Goal: Task Accomplishment & Management: Complete application form

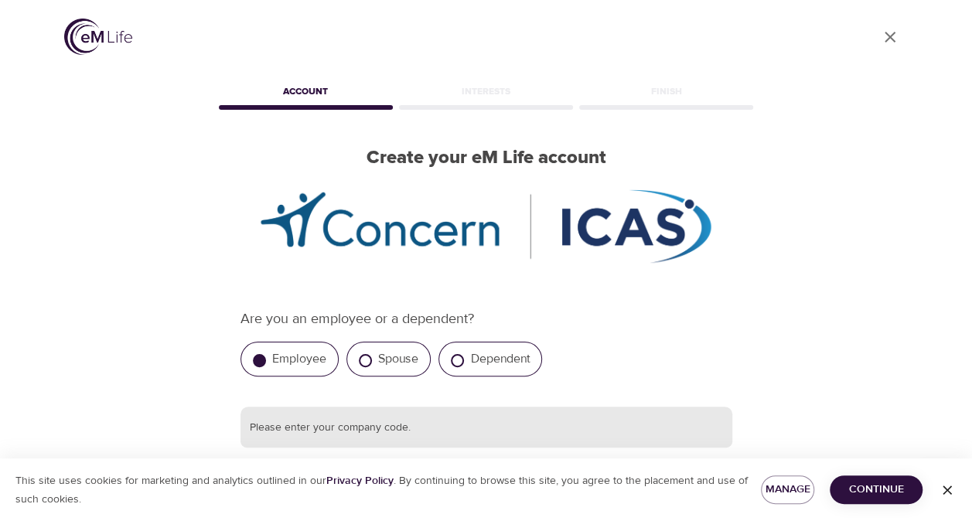
click at [356, 422] on input "text" at bounding box center [487, 428] width 492 height 42
paste input "Nutanix"
type input "Nutanix"
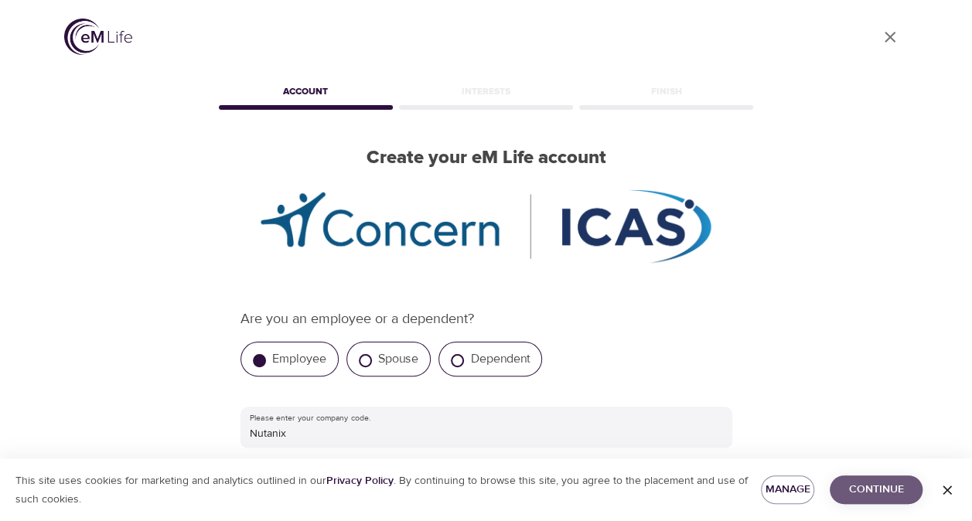
click at [880, 490] on span "Continue" at bounding box center [876, 489] width 68 height 19
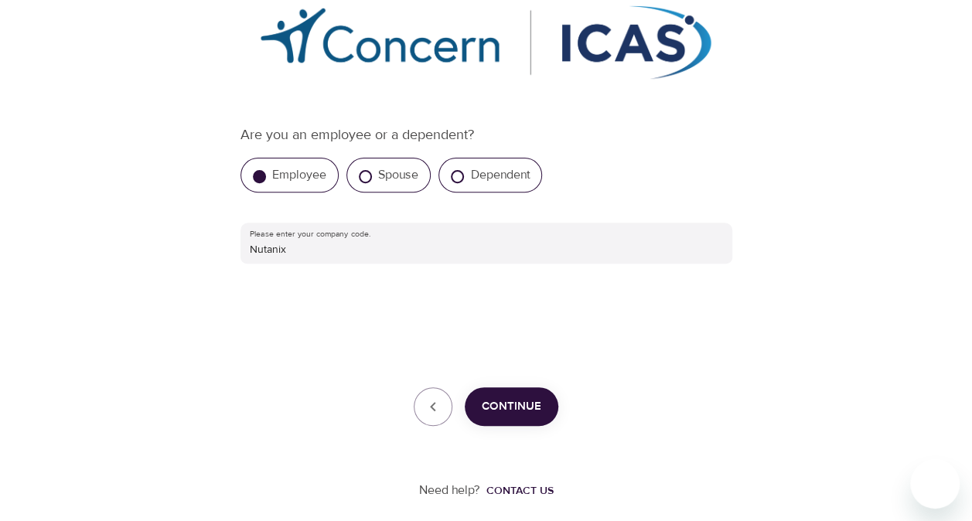
scroll to position [192, 0]
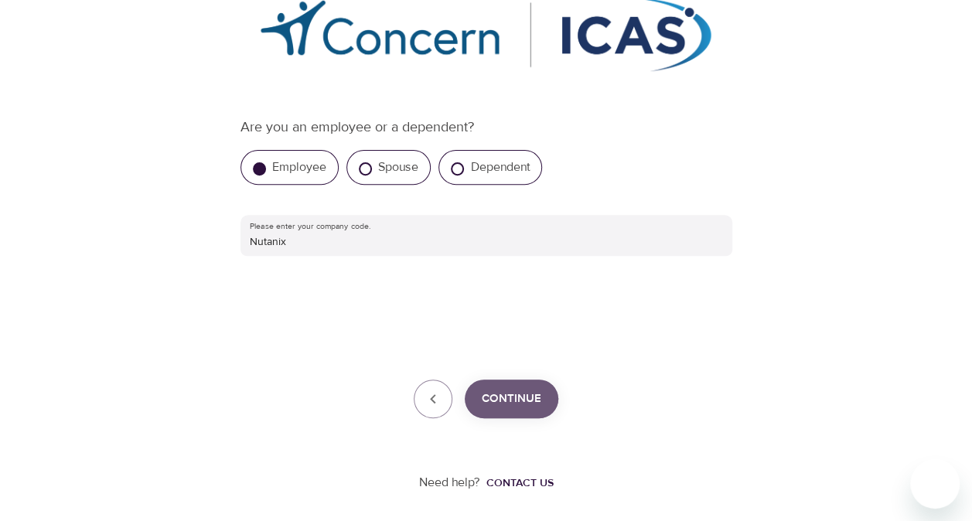
click at [539, 389] on span "Continue" at bounding box center [512, 399] width 60 height 20
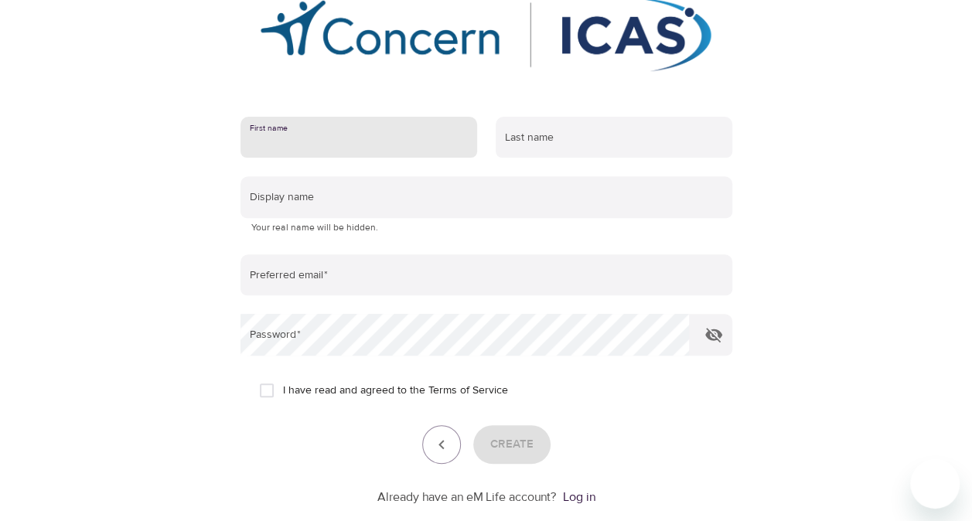
click at [319, 135] on input "text" at bounding box center [359, 138] width 237 height 42
type input "Jolene"
type input "Sim"
type input "jolene.sim@nutanix.com"
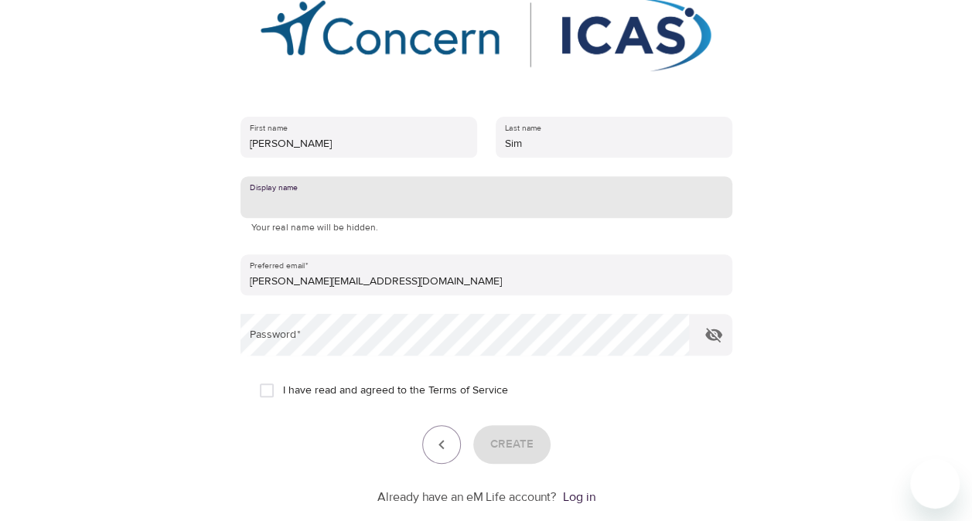
click at [381, 201] on input "text" at bounding box center [487, 197] width 492 height 42
type input "jo"
click at [269, 388] on input "I have read and agreed to the Terms of Service" at bounding box center [267, 390] width 32 height 32
checkbox input "true"
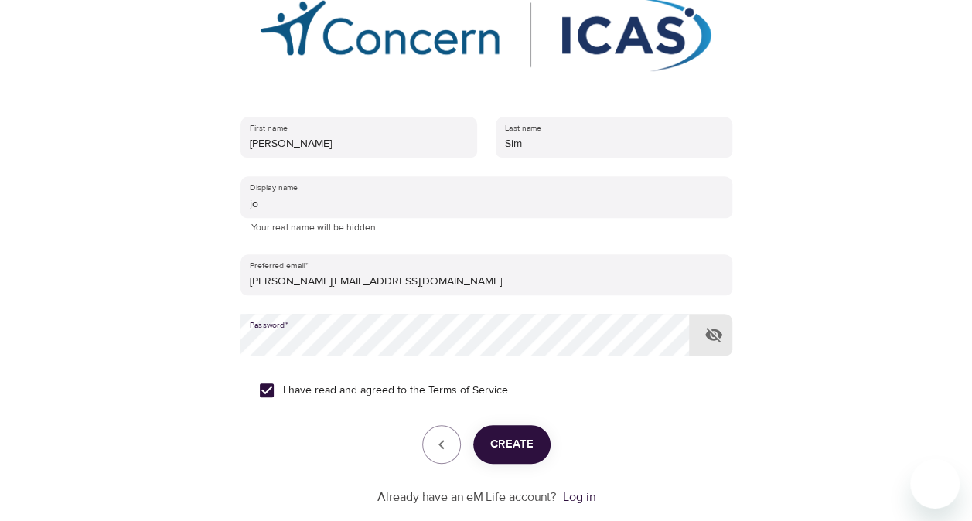
click at [509, 435] on span "Create" at bounding box center [511, 445] width 43 height 20
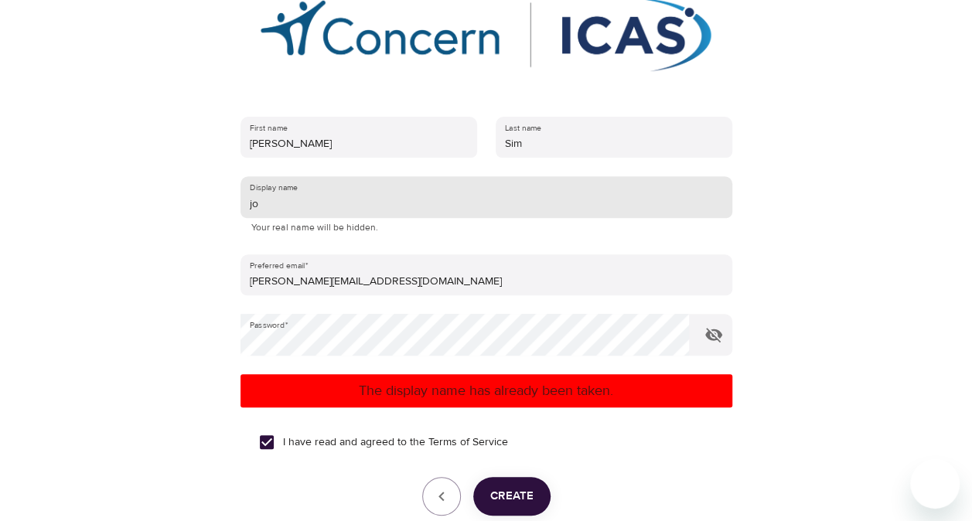
click at [284, 201] on input "jo" at bounding box center [487, 197] width 492 height 42
type input "josim"
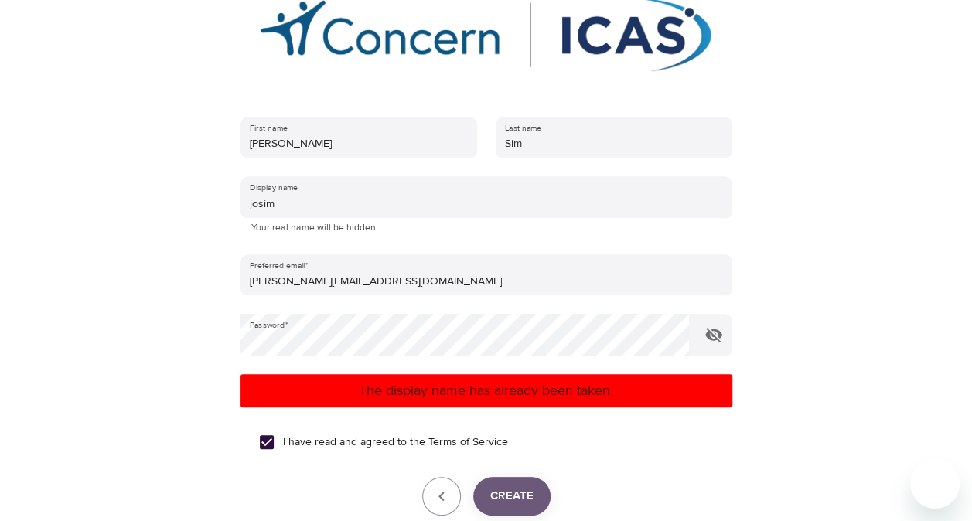
click at [518, 487] on span "Create" at bounding box center [511, 497] width 43 height 20
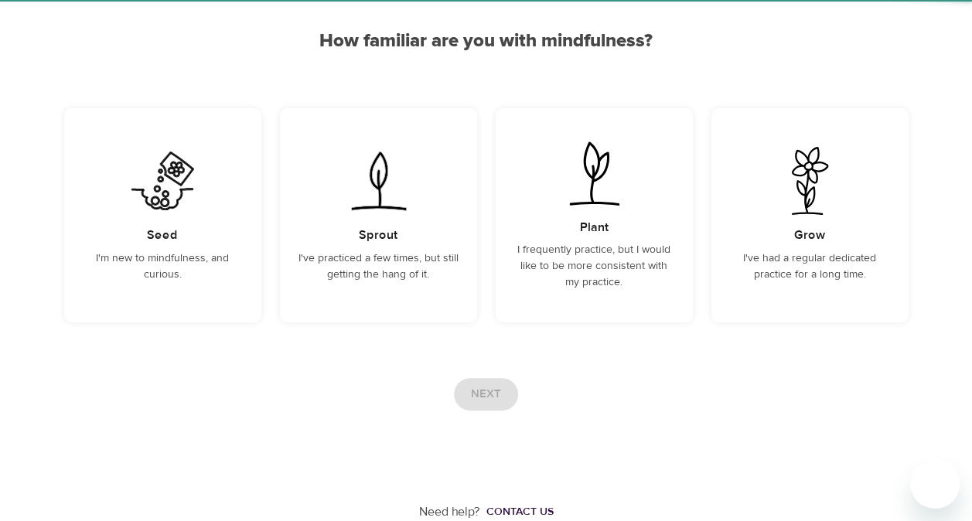
scroll to position [135, 0]
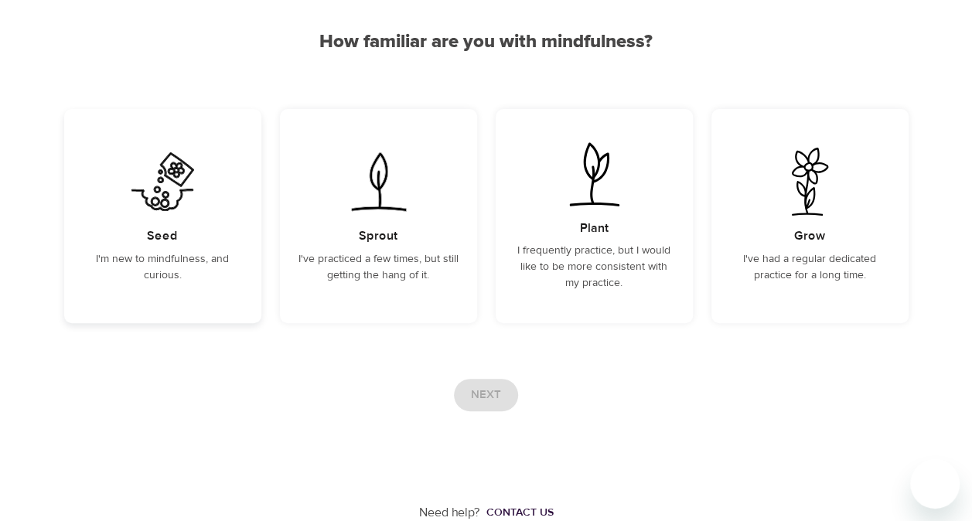
click at [183, 246] on div "Seed I'm new to mindfulness, and curious." at bounding box center [162, 216] width 197 height 214
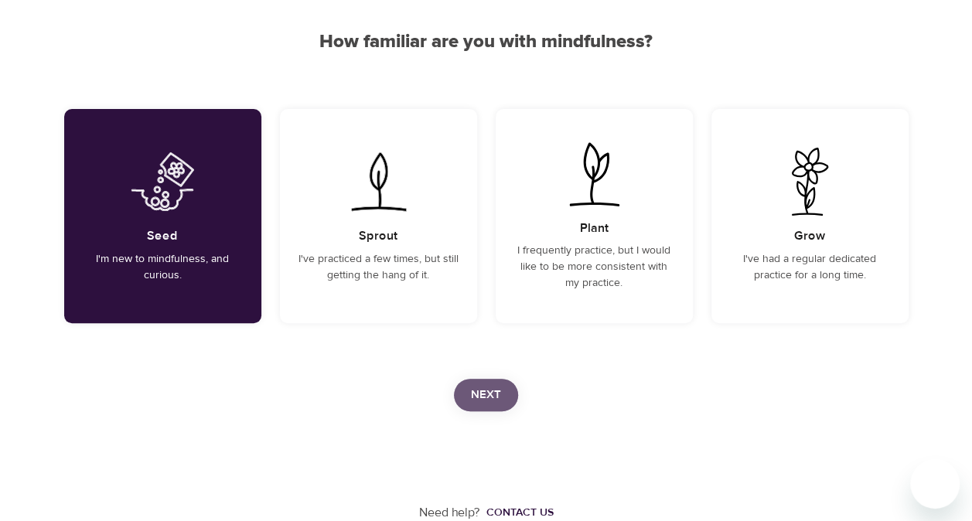
click at [500, 390] on span "Next" at bounding box center [486, 395] width 30 height 20
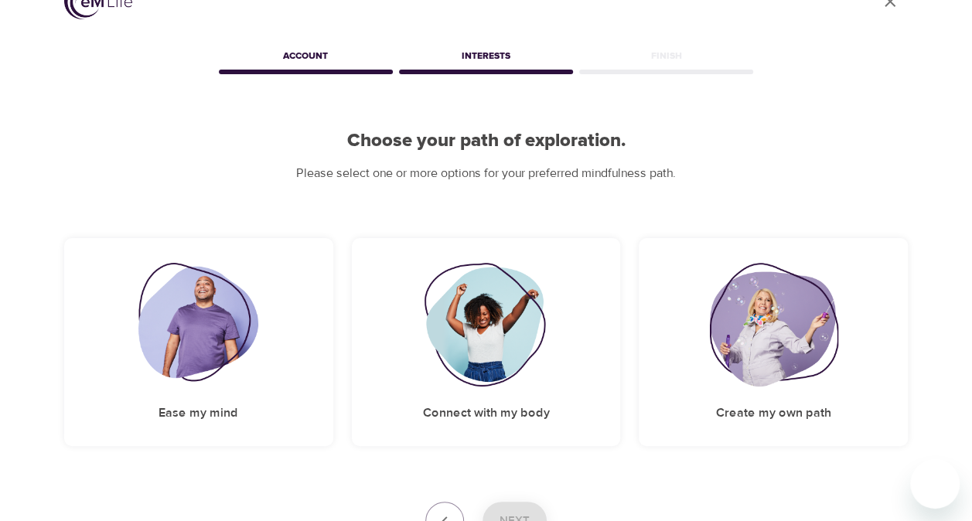
scroll to position [159, 0]
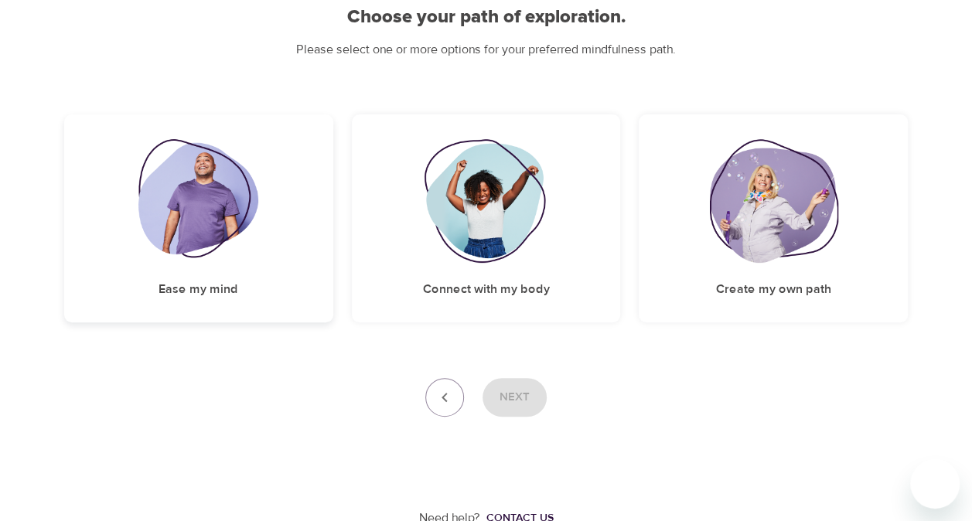
click at [160, 243] on img at bounding box center [198, 201] width 120 height 124
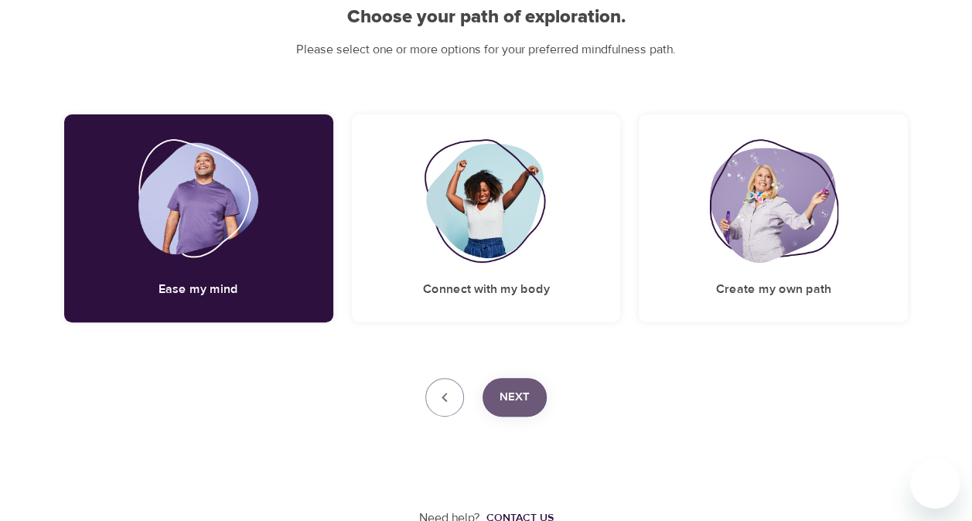
click at [518, 381] on button "Next" at bounding box center [515, 397] width 64 height 39
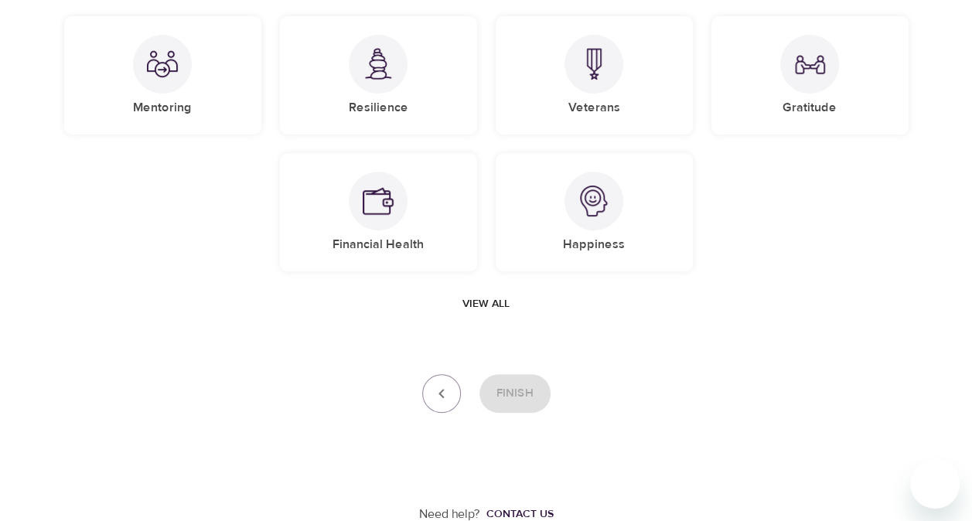
scroll to position [229, 0]
click at [395, 121] on div "Resilience" at bounding box center [378, 74] width 197 height 118
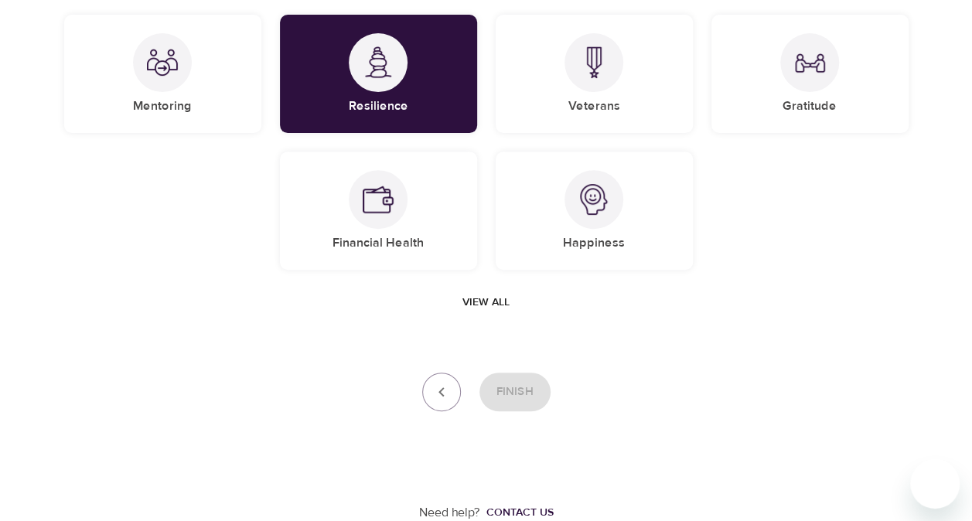
click at [496, 307] on span "View all" at bounding box center [486, 302] width 47 height 19
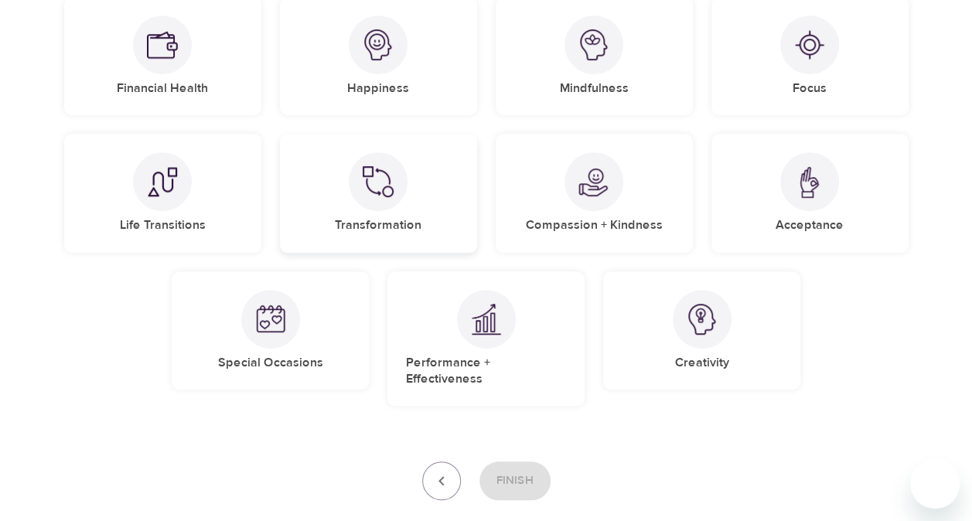
scroll to position [306, 0]
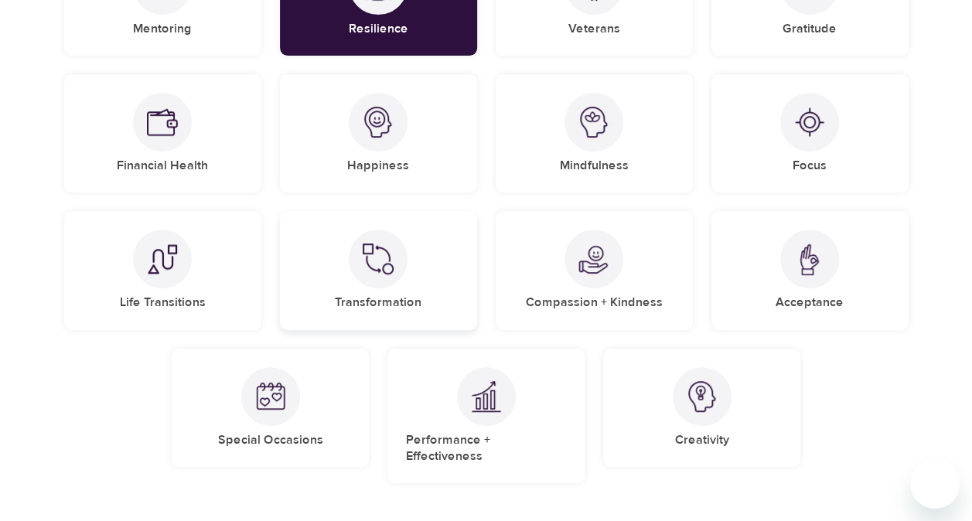
click at [468, 405] on div at bounding box center [486, 396] width 59 height 59
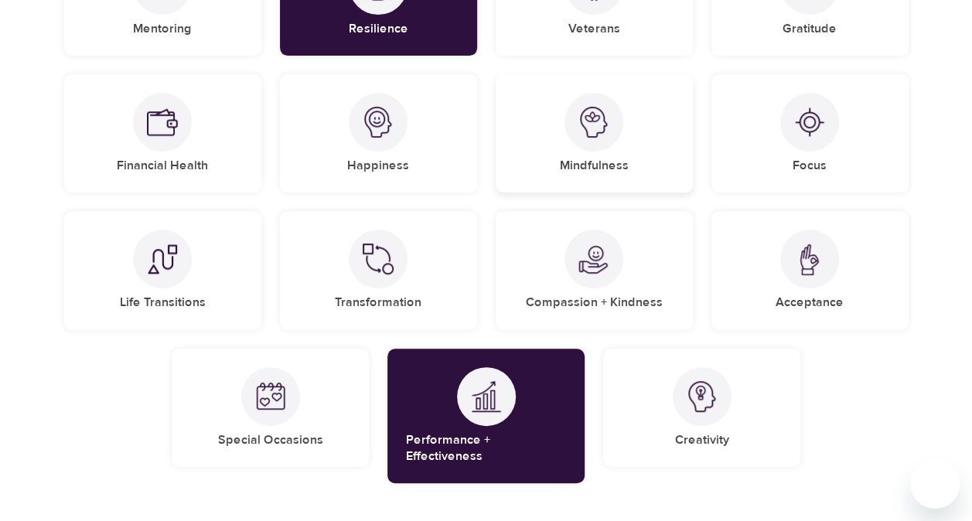
click at [610, 153] on div "Mindfulness" at bounding box center [594, 133] width 197 height 118
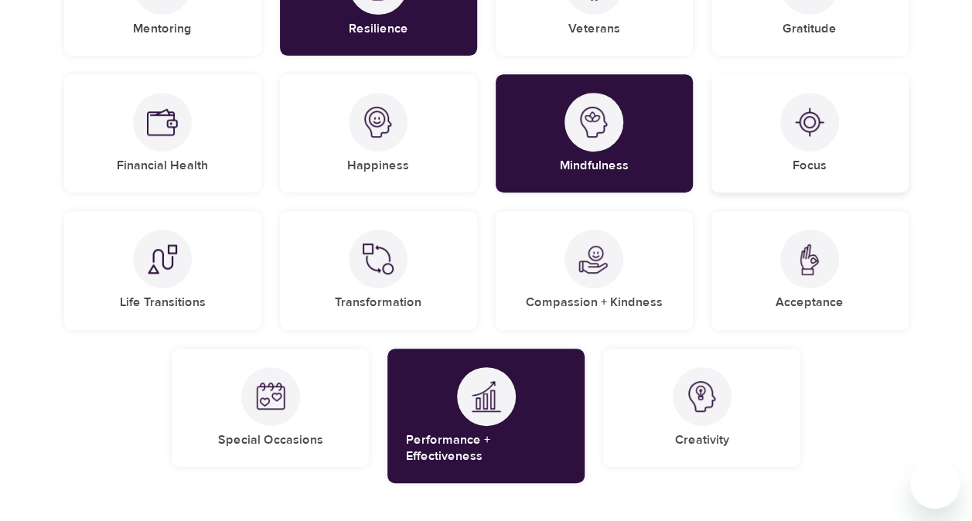
click at [839, 135] on div "Focus" at bounding box center [810, 133] width 197 height 118
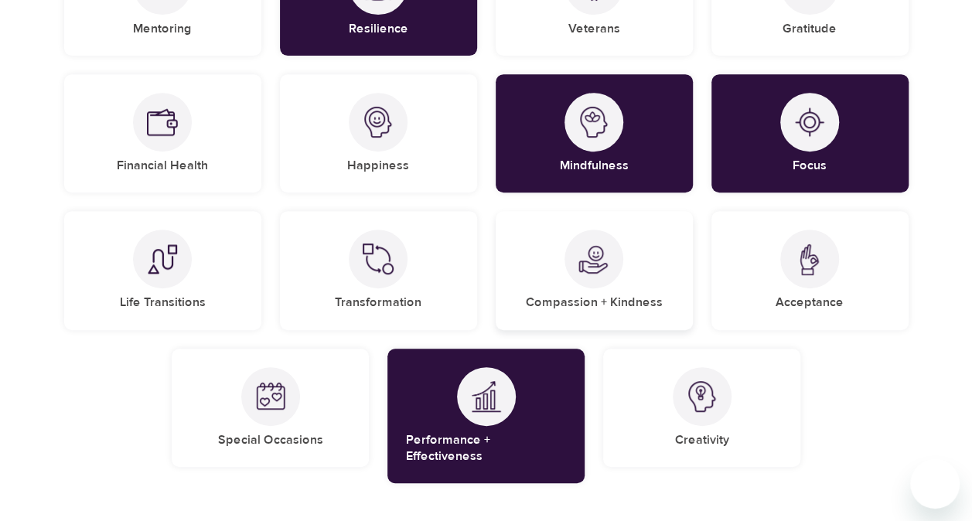
click at [613, 271] on div at bounding box center [594, 259] width 59 height 59
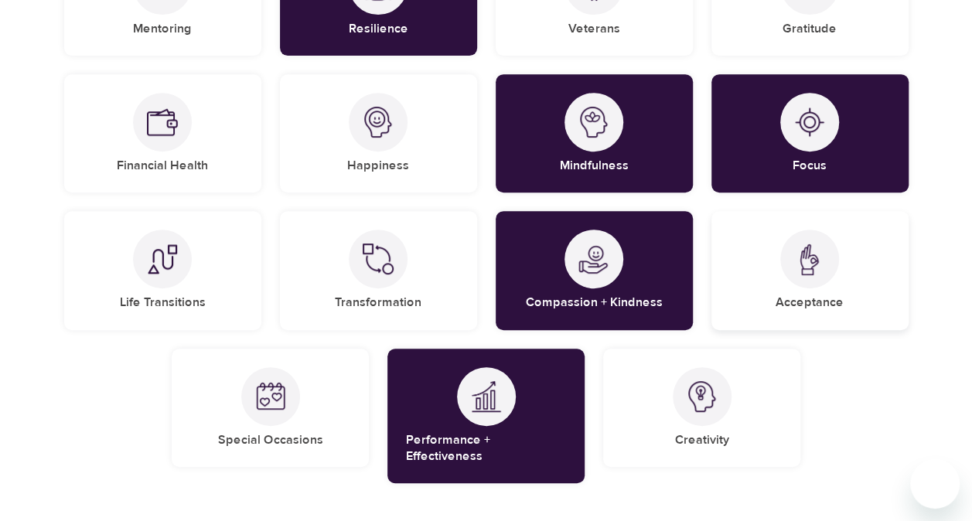
click at [790, 284] on div "Acceptance" at bounding box center [810, 270] width 197 height 118
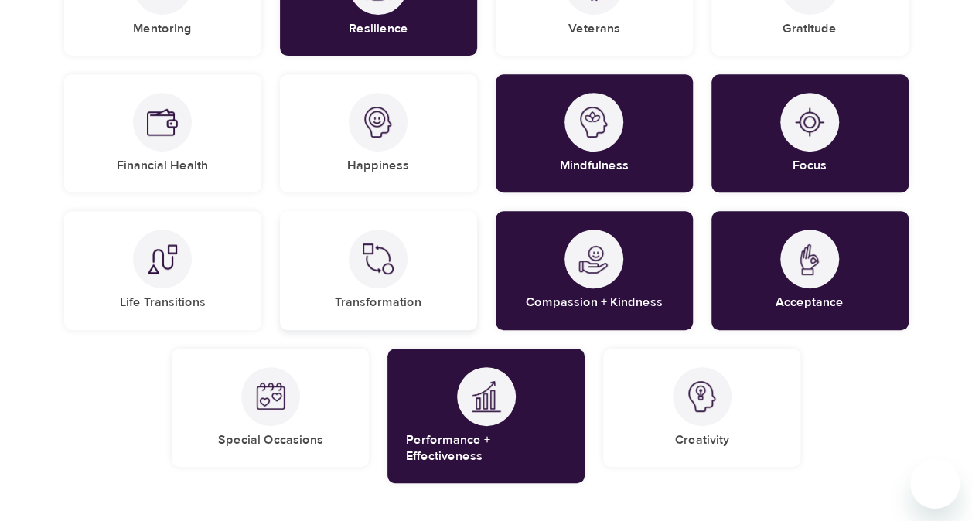
click at [357, 265] on div at bounding box center [378, 259] width 59 height 59
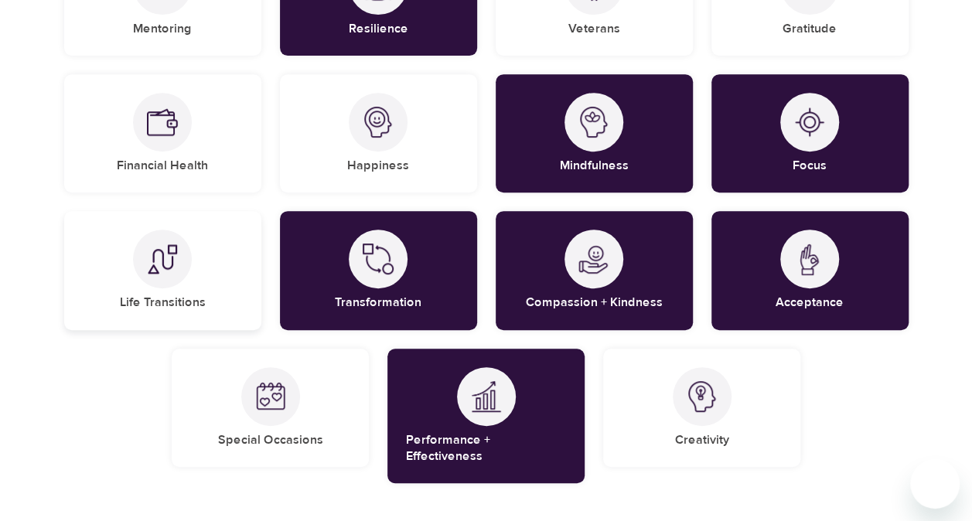
click at [210, 275] on div "Life Transitions" at bounding box center [162, 270] width 197 height 118
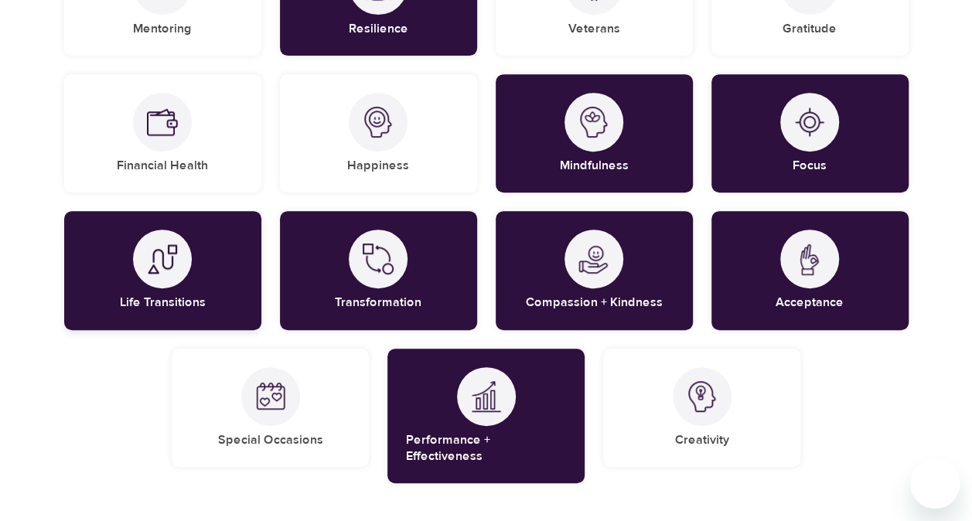
click at [210, 275] on div "Life Transitions" at bounding box center [162, 270] width 197 height 118
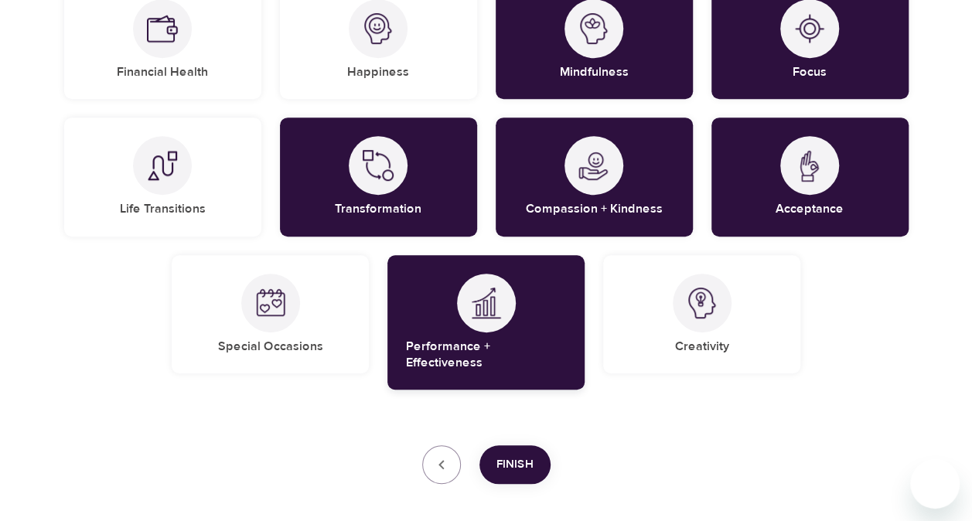
scroll to position [456, 0]
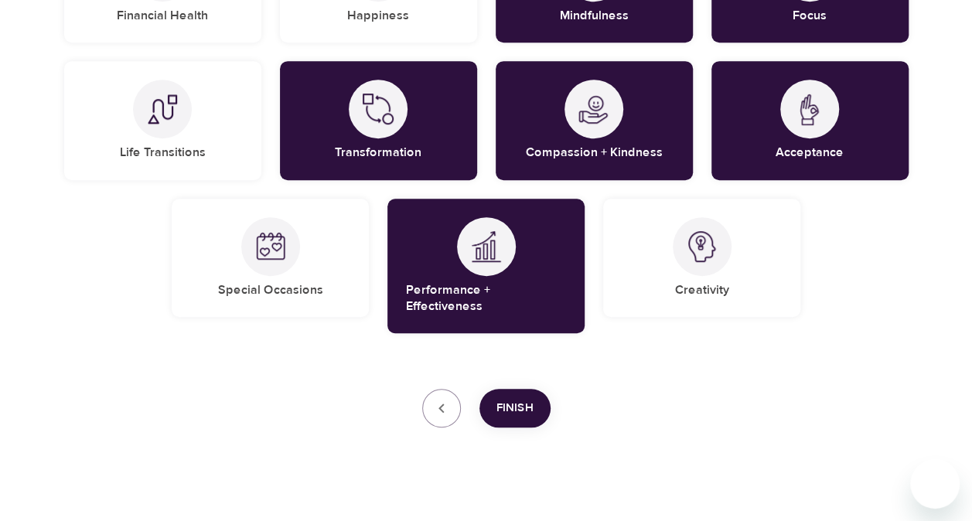
click at [525, 398] on span "Finish" at bounding box center [515, 408] width 37 height 20
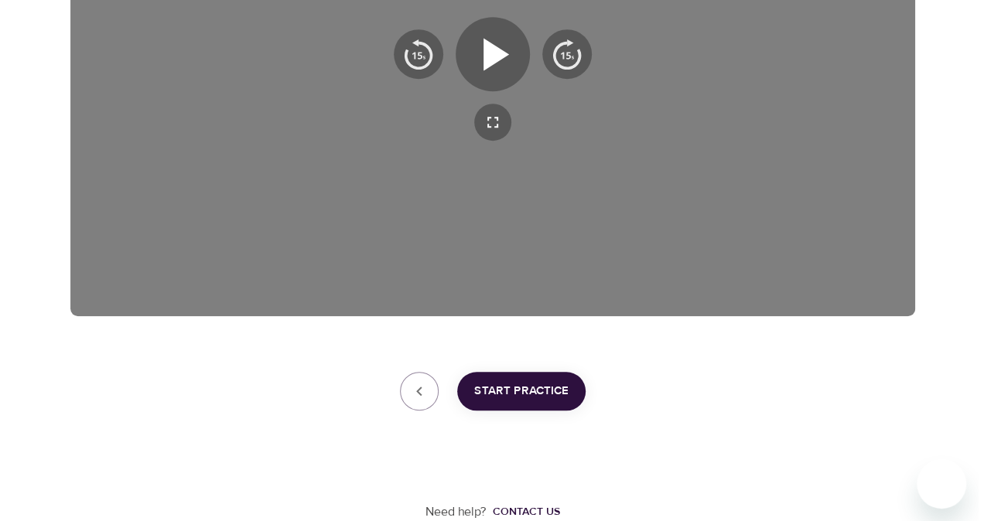
scroll to position [432, 0]
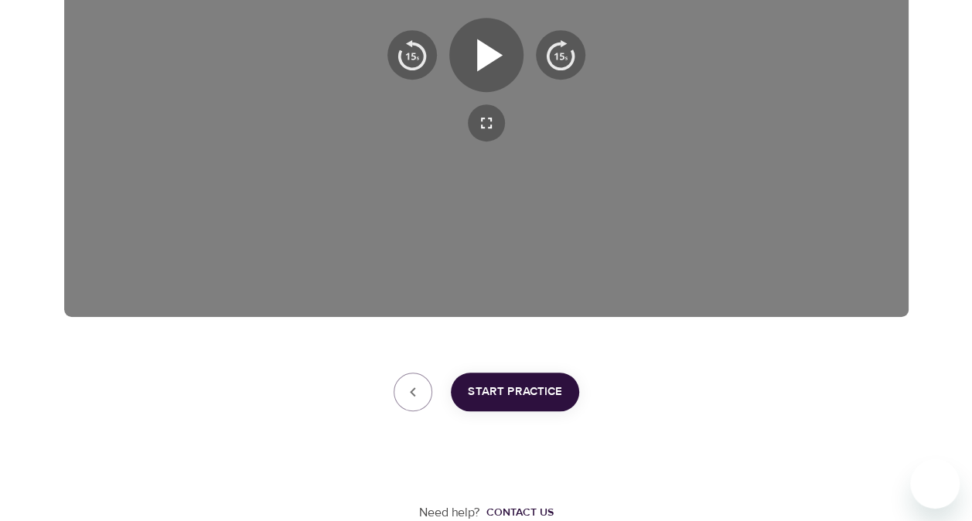
click at [525, 393] on span "Start Practice" at bounding box center [515, 392] width 94 height 20
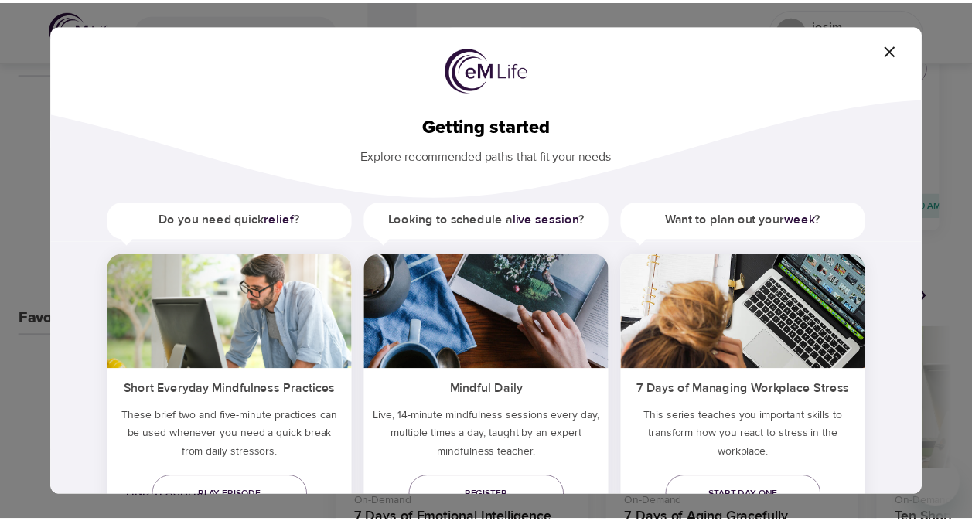
scroll to position [70, 0]
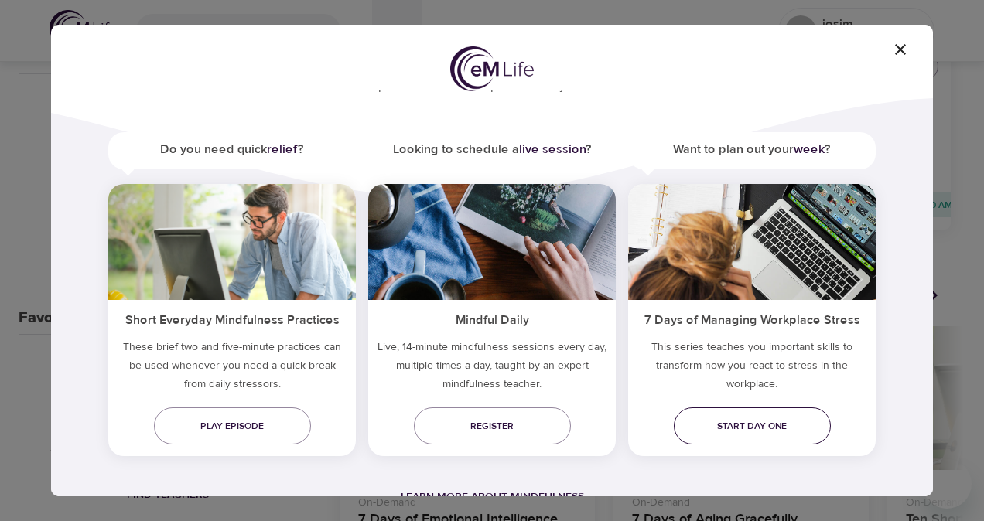
click at [763, 425] on span "Start day one" at bounding box center [752, 426] width 132 height 16
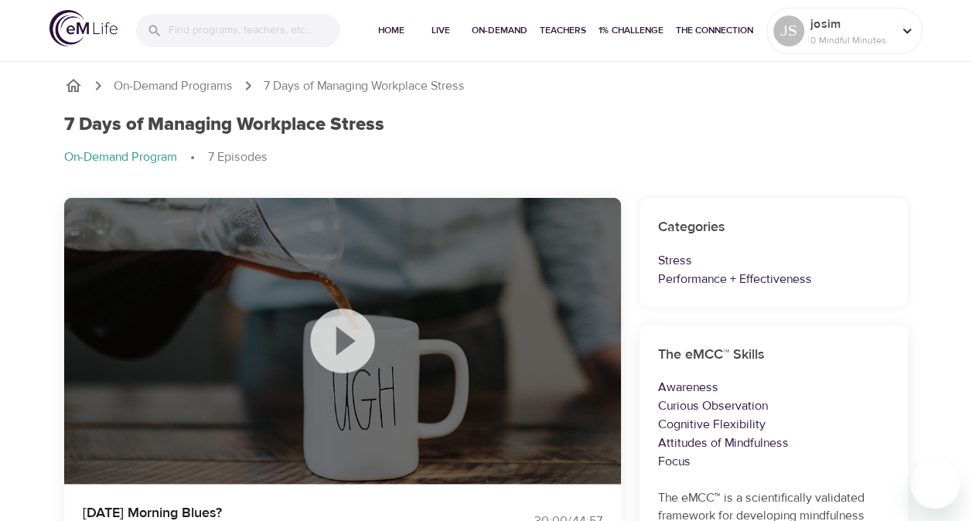
click at [334, 337] on icon at bounding box center [342, 341] width 64 height 64
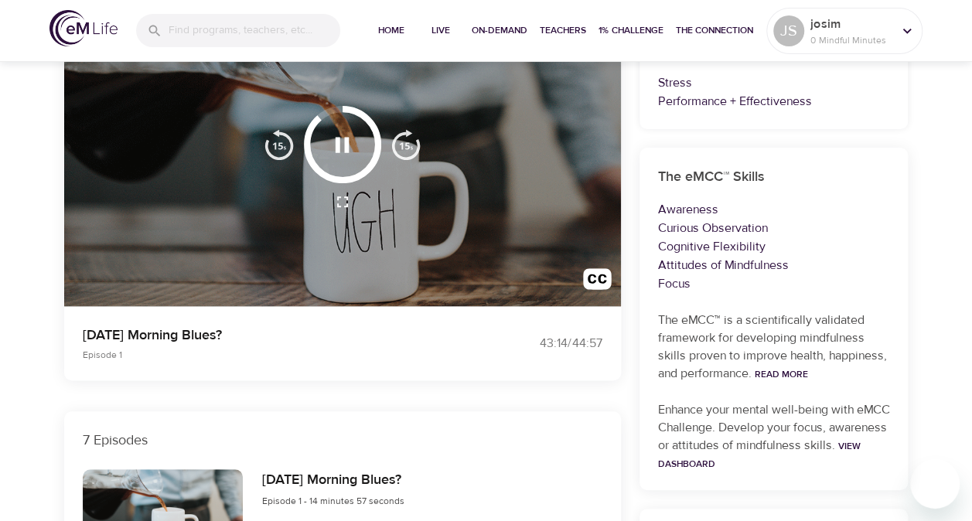
scroll to position [155, 0]
